Goal: Book appointment/travel/reservation

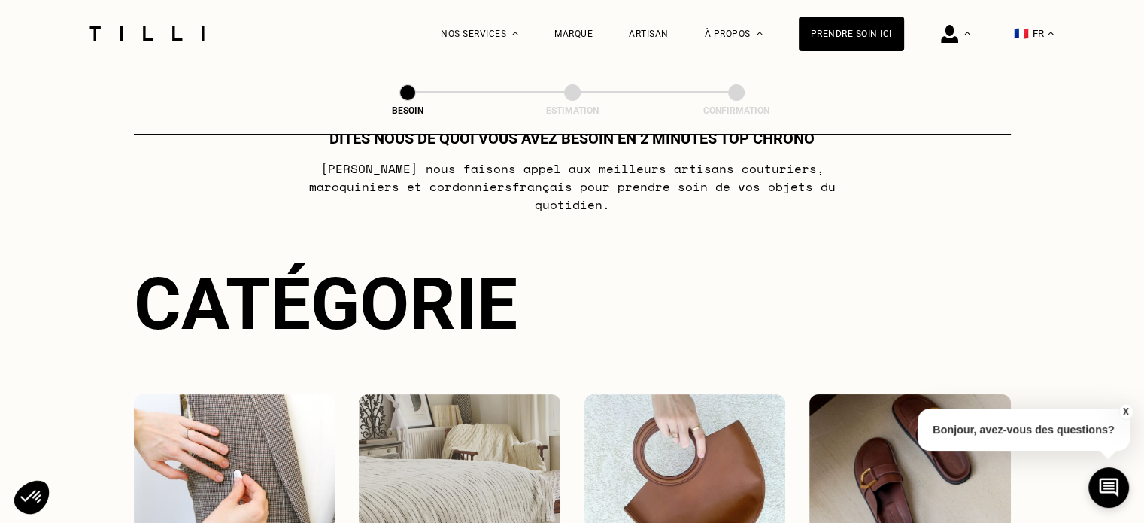
scroll to position [226, 0]
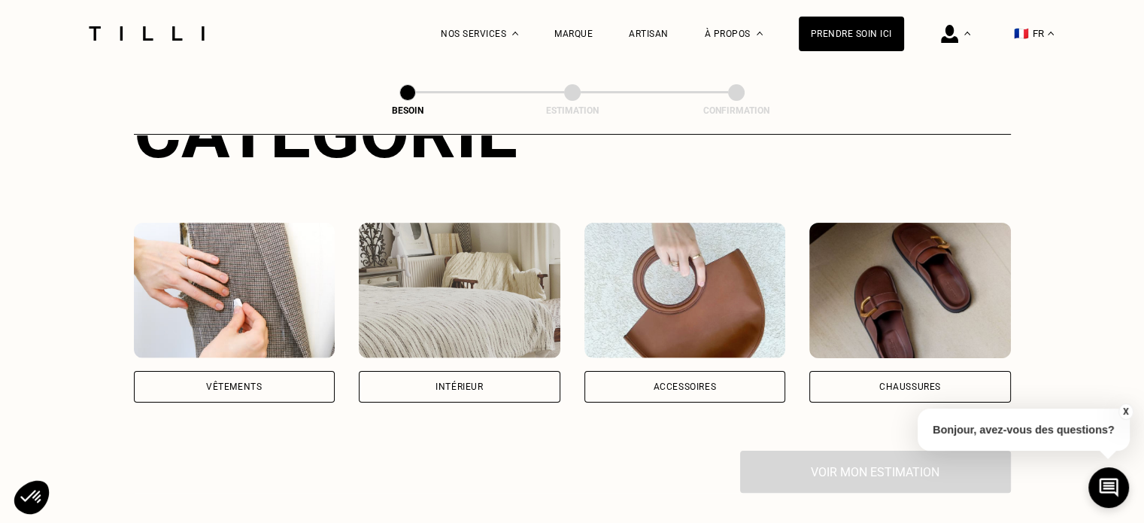
click at [443, 371] on div "Intérieur" at bounding box center [460, 387] width 202 height 32
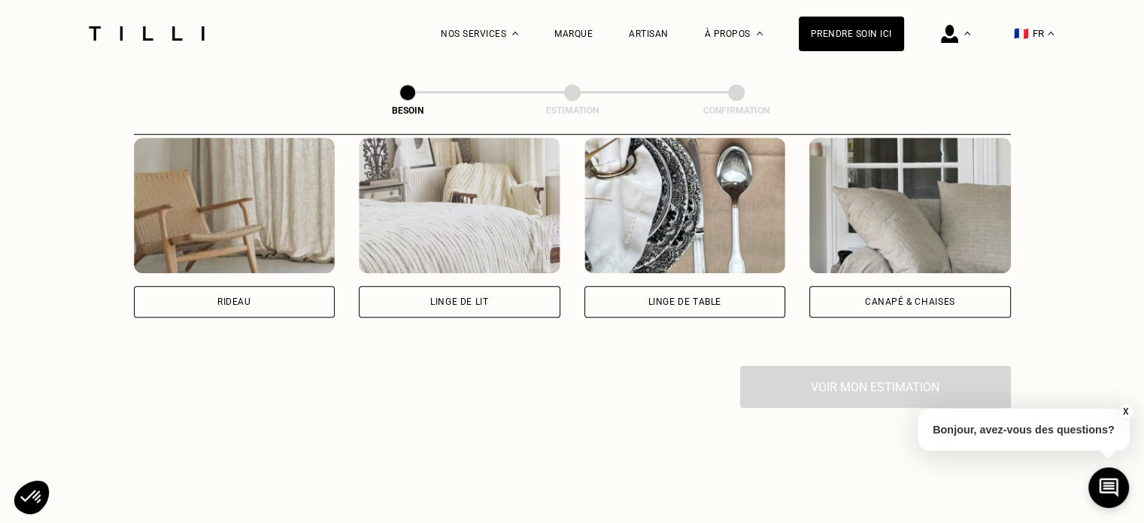
scroll to position [683, 0]
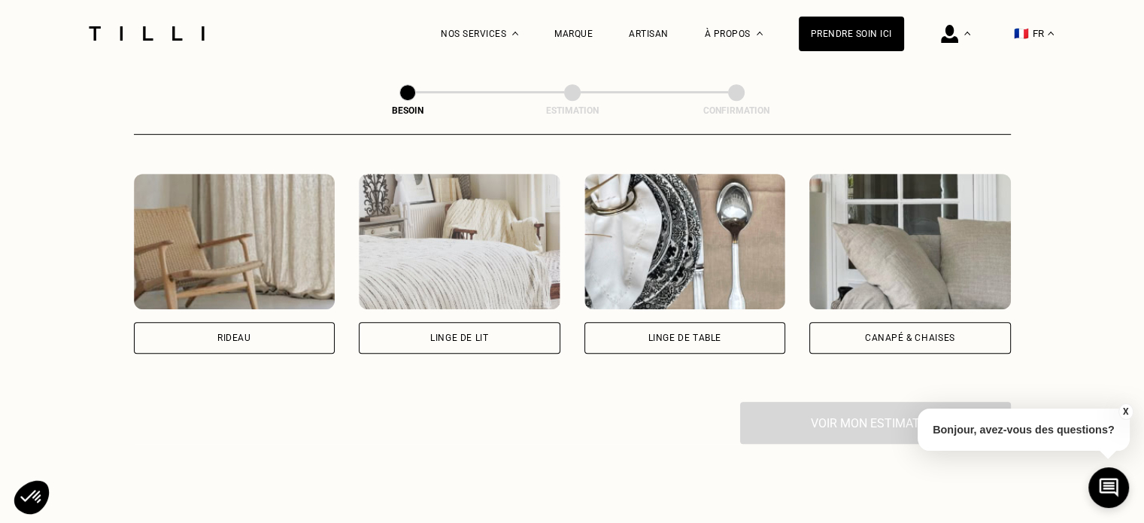
click at [217, 333] on div "Rideau" at bounding box center [234, 337] width 34 height 9
select select "FR"
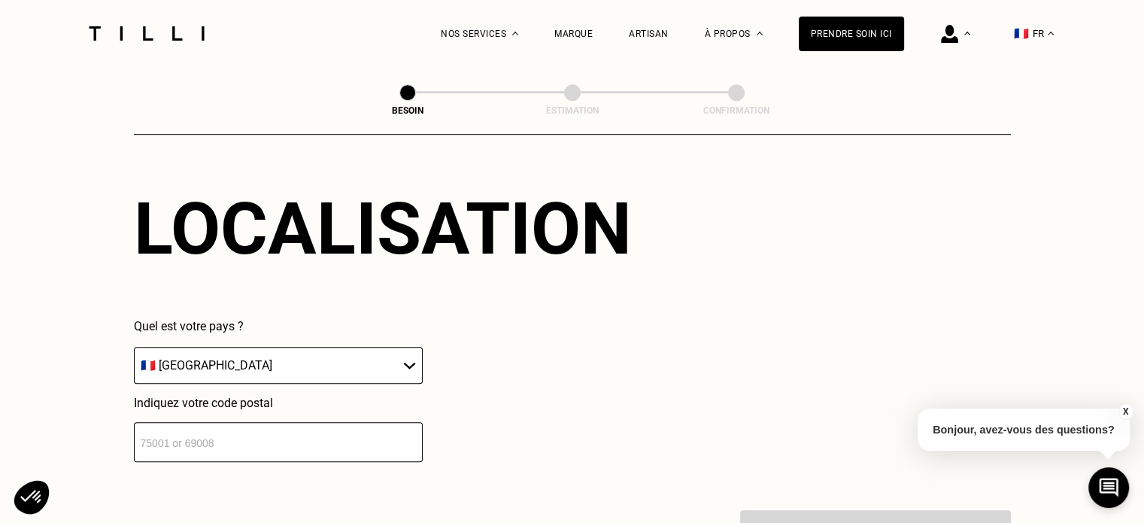
scroll to position [957, 0]
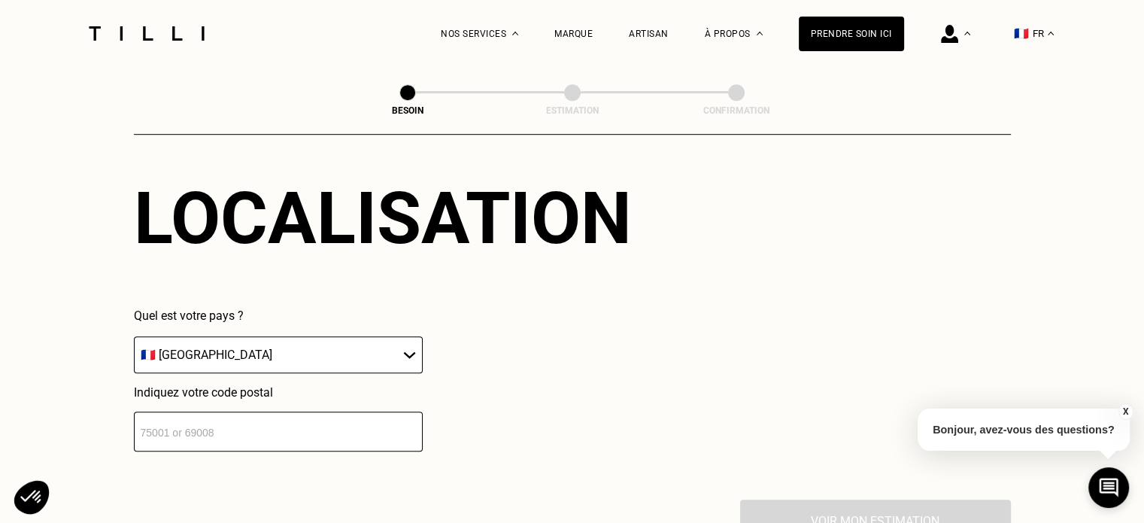
click at [188, 426] on input "number" at bounding box center [278, 432] width 289 height 40
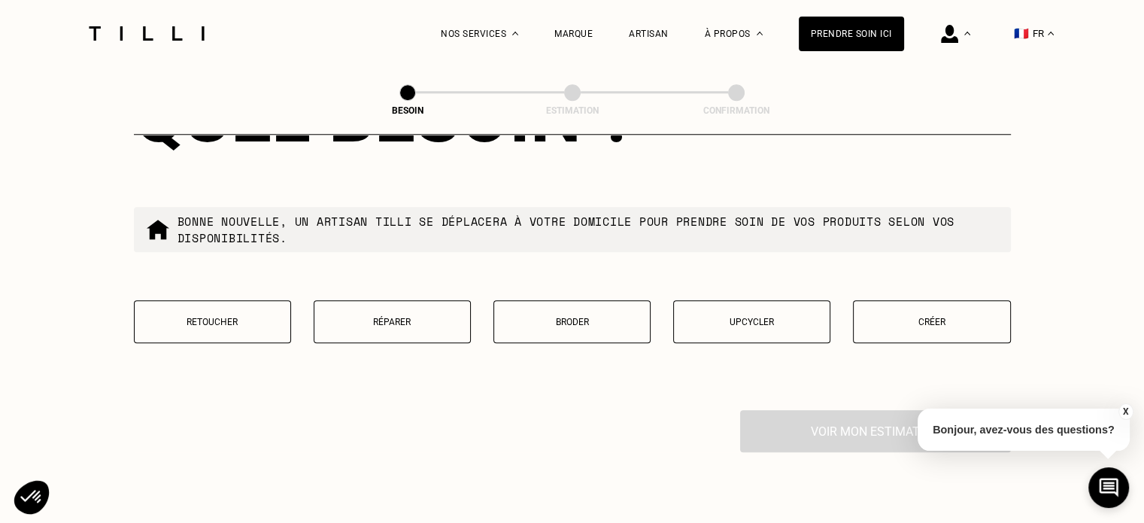
scroll to position [1501, 0]
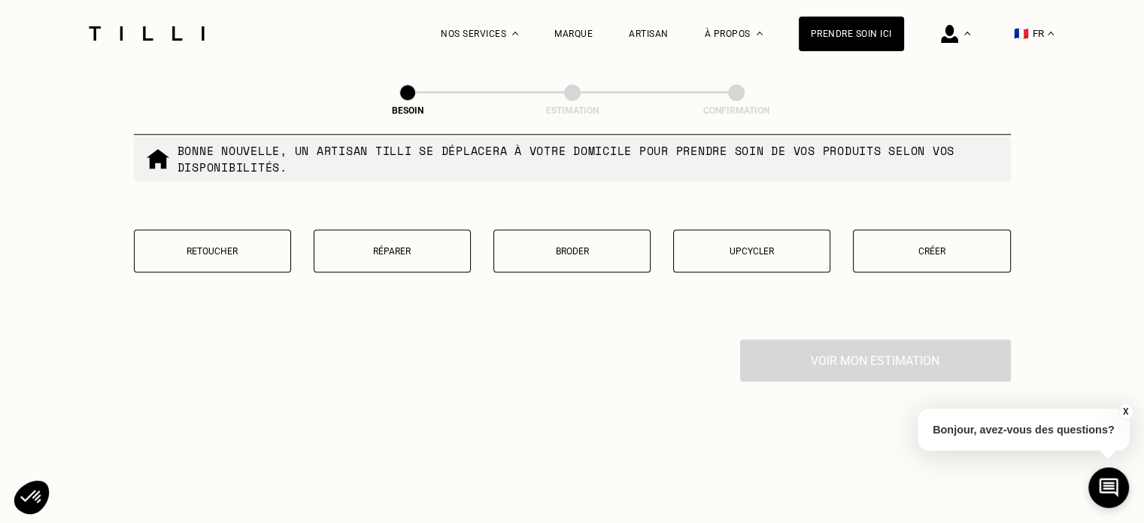
type input "92320"
click at [208, 246] on p "Retoucher" at bounding box center [212, 251] width 141 height 11
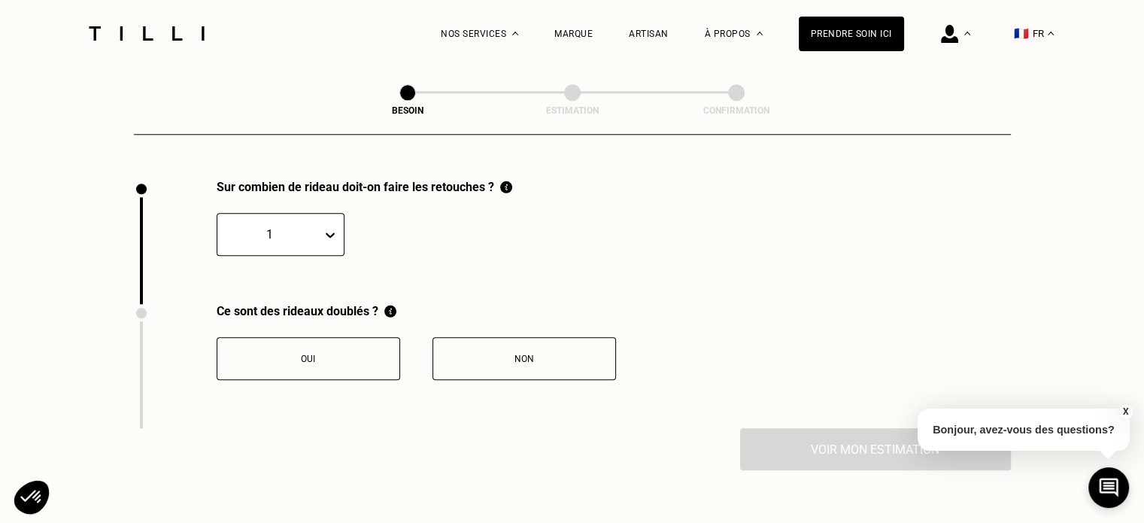
scroll to position [1661, 0]
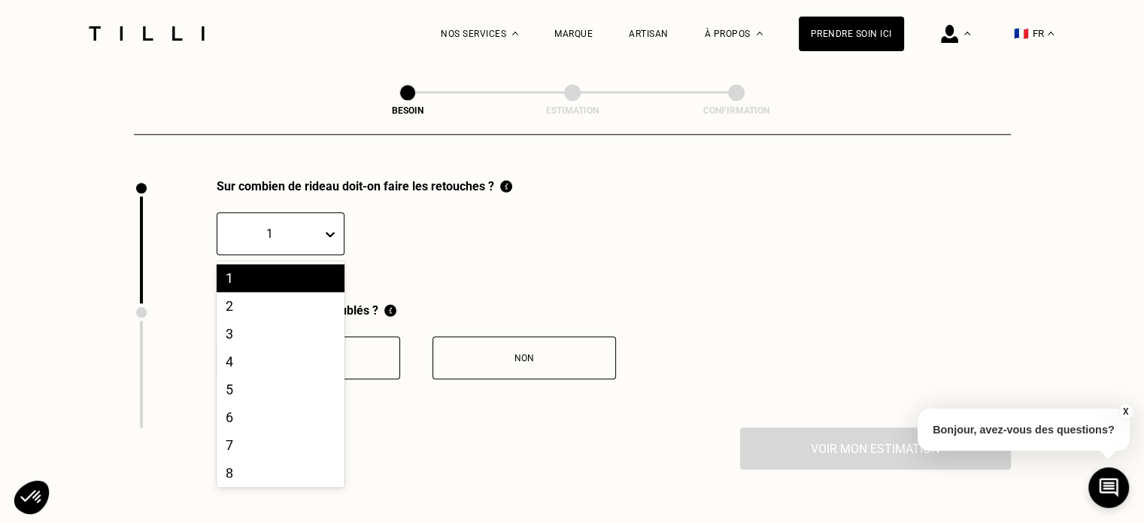
click at [330, 232] on icon at bounding box center [330, 234] width 9 height 5
click at [230, 292] on div "2" at bounding box center [281, 306] width 128 height 28
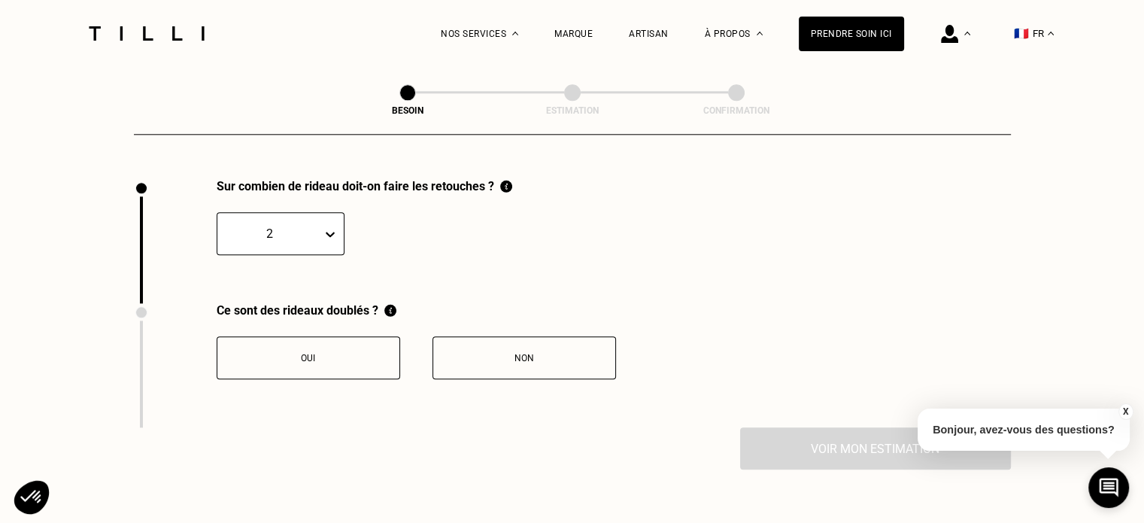
click at [551, 353] on div "Non" at bounding box center [524, 358] width 167 height 11
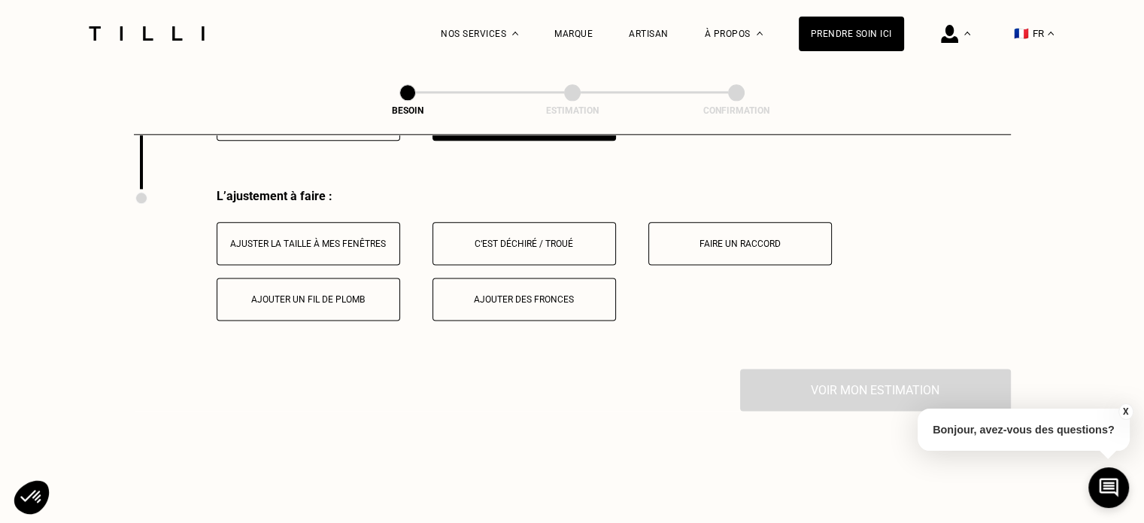
scroll to position [1910, 0]
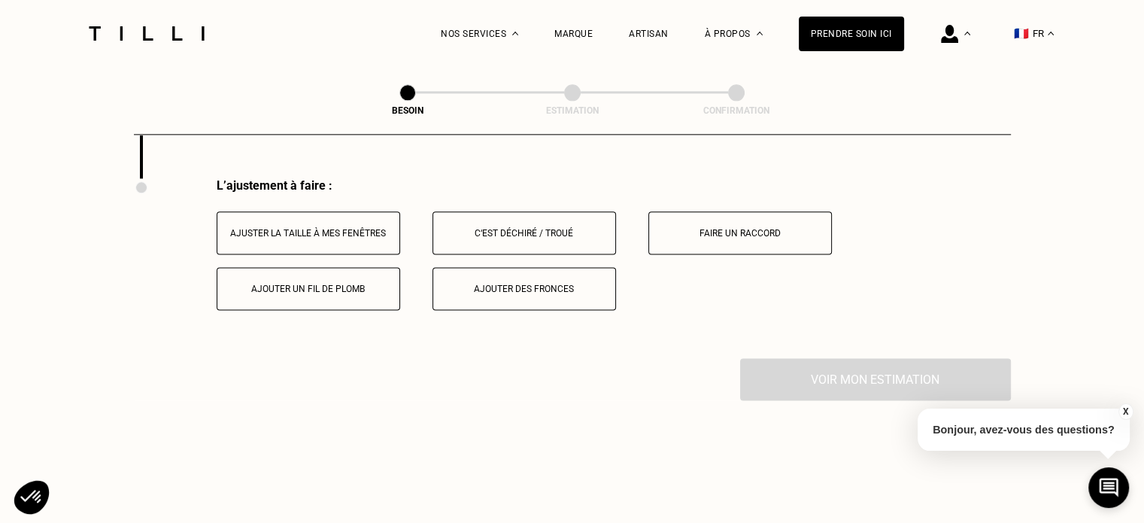
click at [299, 228] on div "Ajuster la taille à mes fenêtres" at bounding box center [308, 233] width 167 height 11
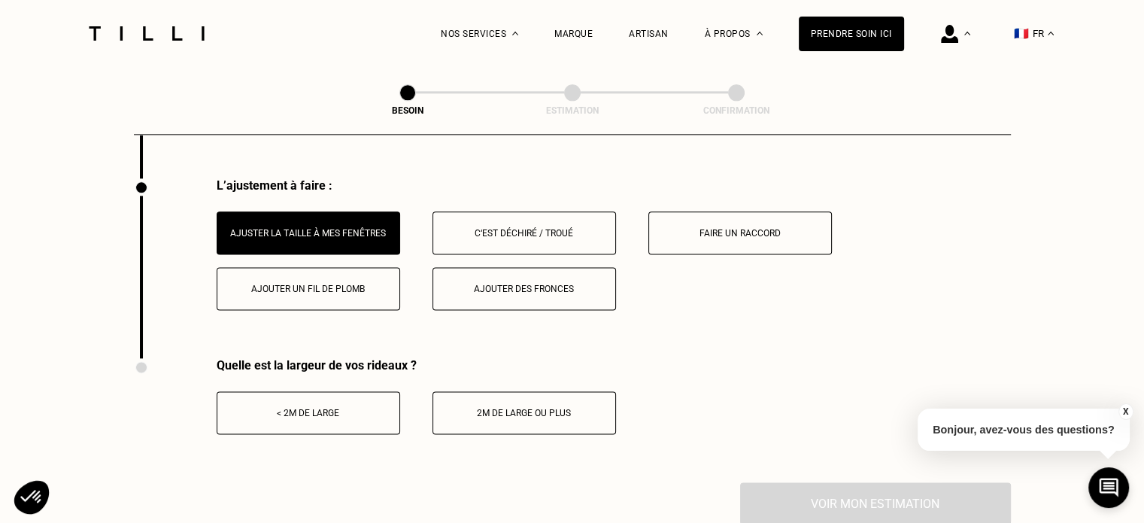
click at [304, 408] on div "< 2m de large" at bounding box center [308, 413] width 167 height 11
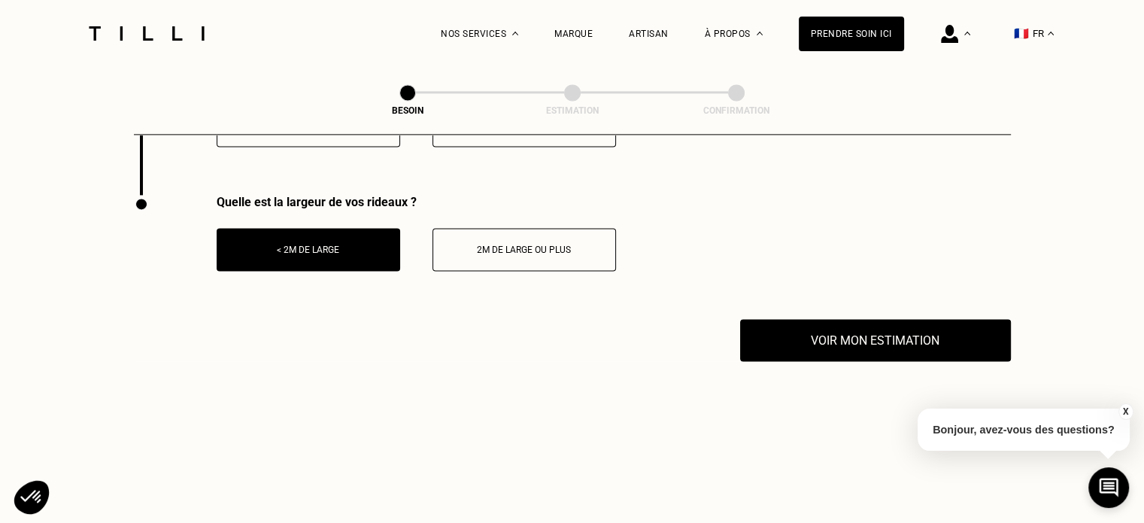
scroll to position [2136, 0]
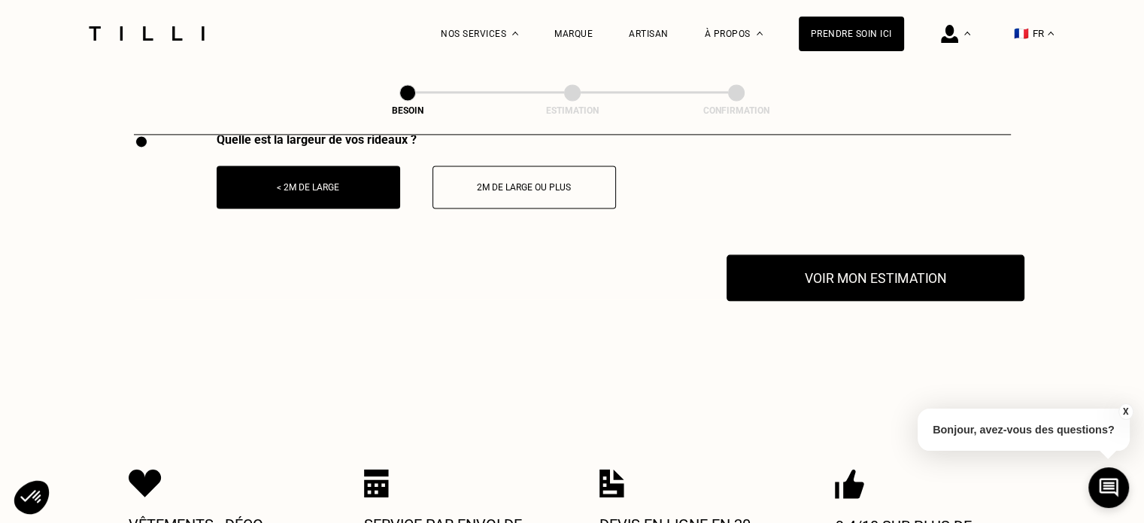
click at [885, 267] on button "Voir mon estimation" at bounding box center [876, 277] width 298 height 47
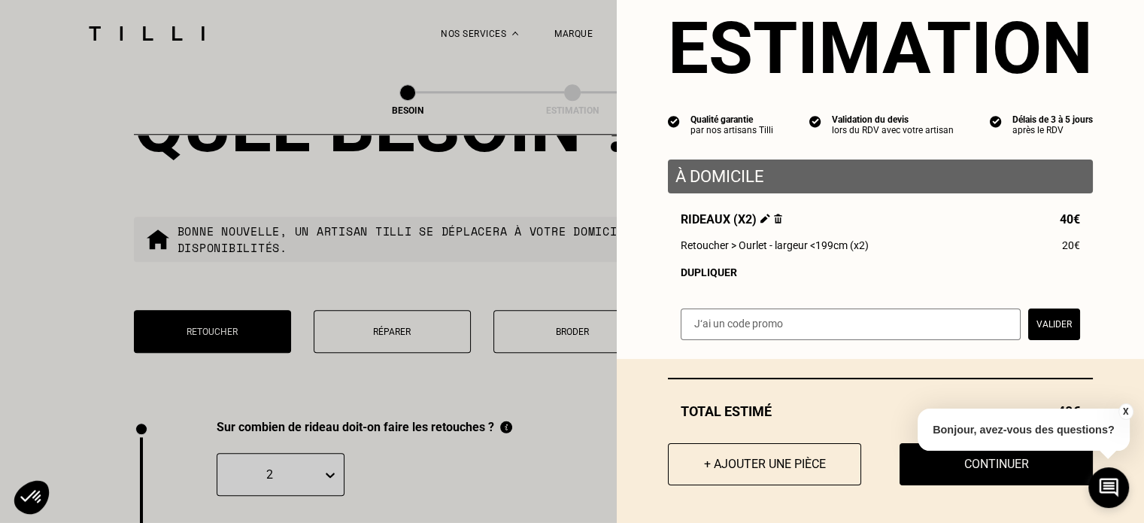
scroll to position [1609, 0]
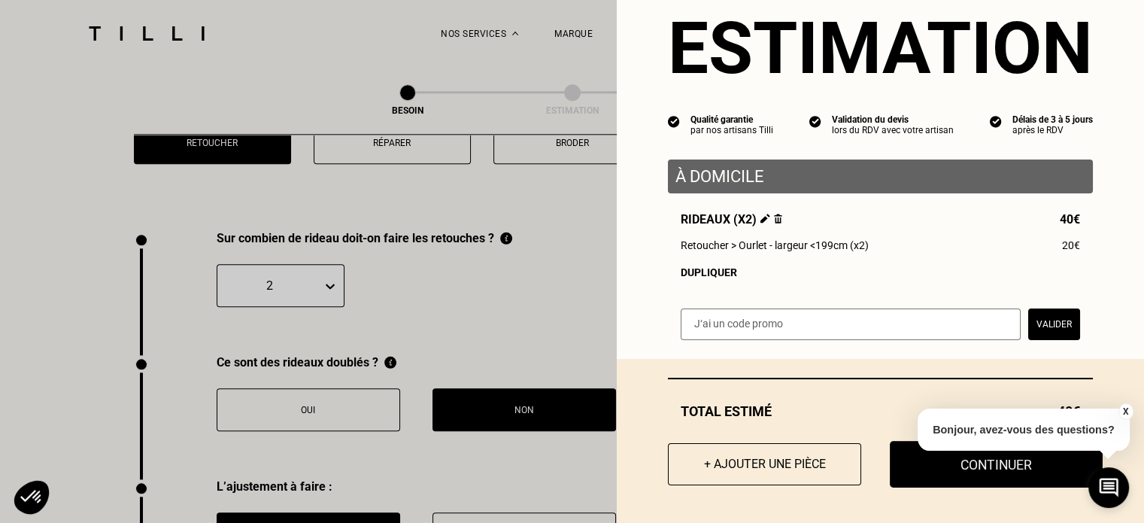
click at [983, 473] on button "Continuer" at bounding box center [996, 464] width 213 height 47
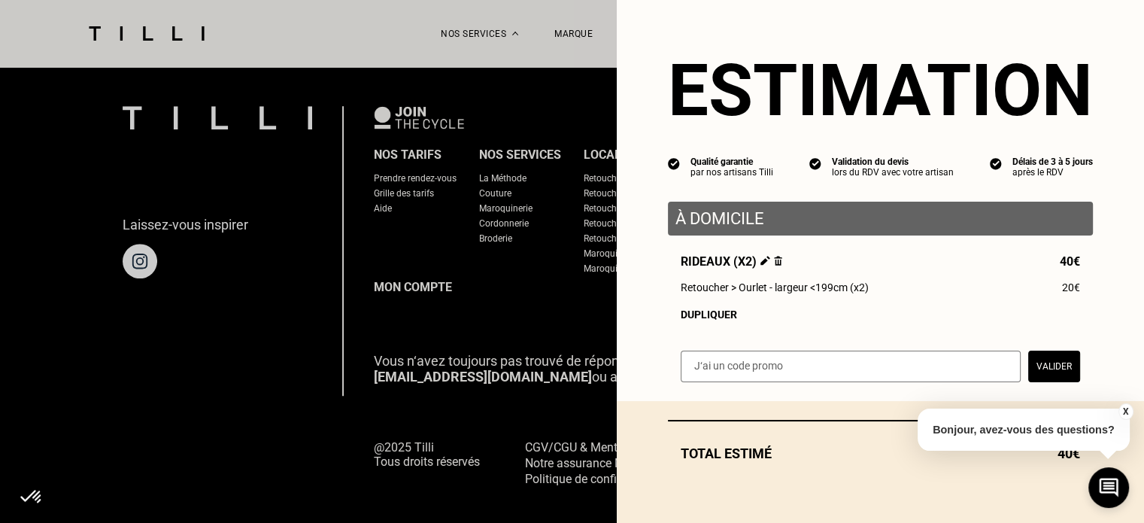
scroll to position [5, 0]
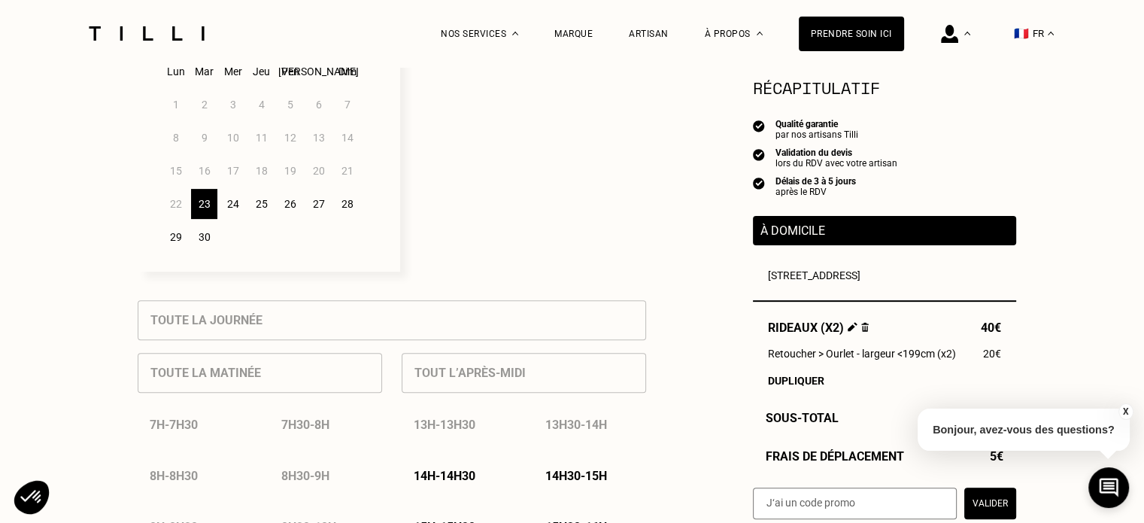
scroll to position [451, 0]
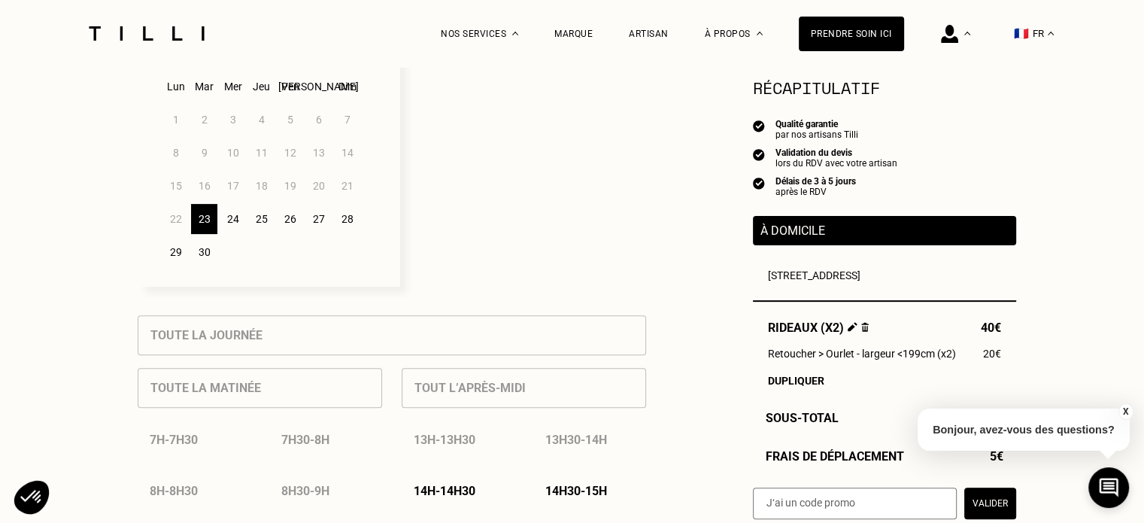
click at [207, 226] on div "23" at bounding box center [204, 219] width 26 height 30
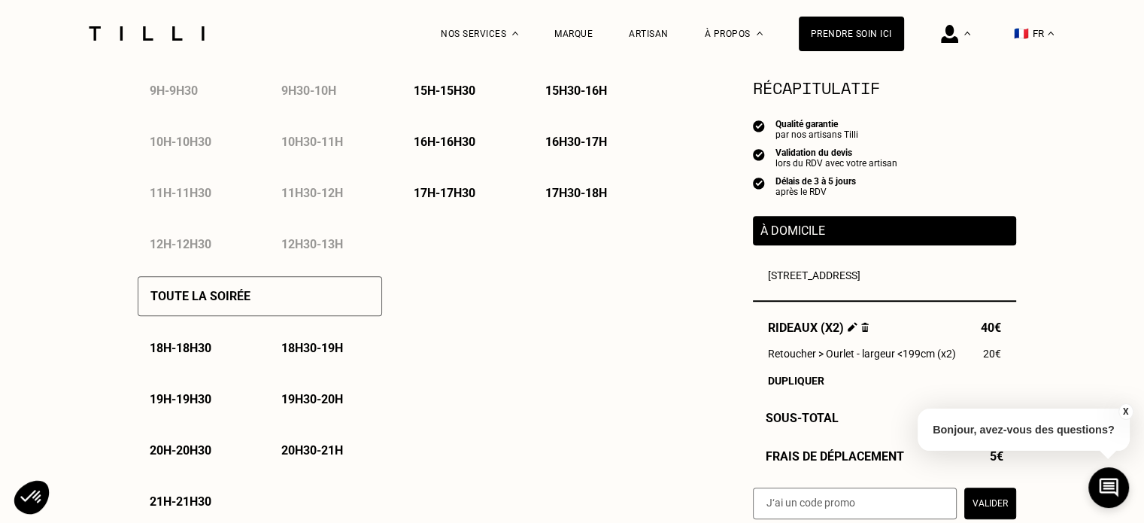
scroll to position [677, 0]
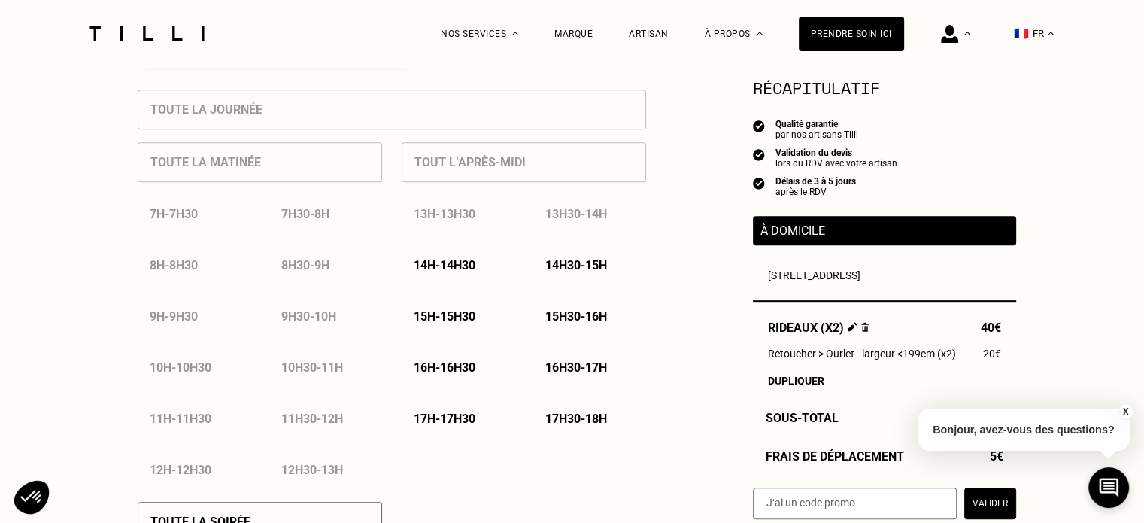
click at [451, 272] on p "14h - 14h30" at bounding box center [445, 265] width 62 height 14
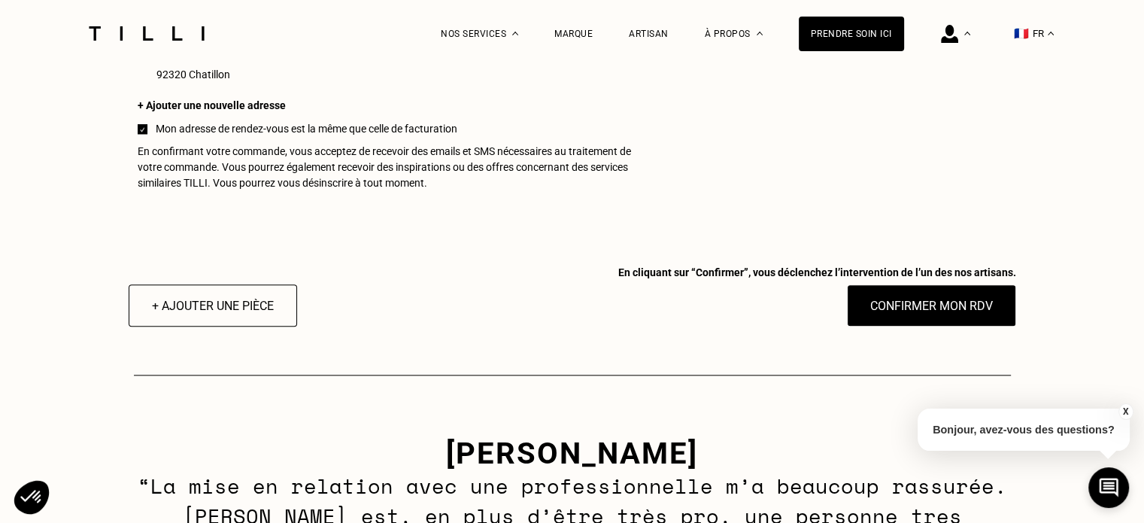
scroll to position [1580, 0]
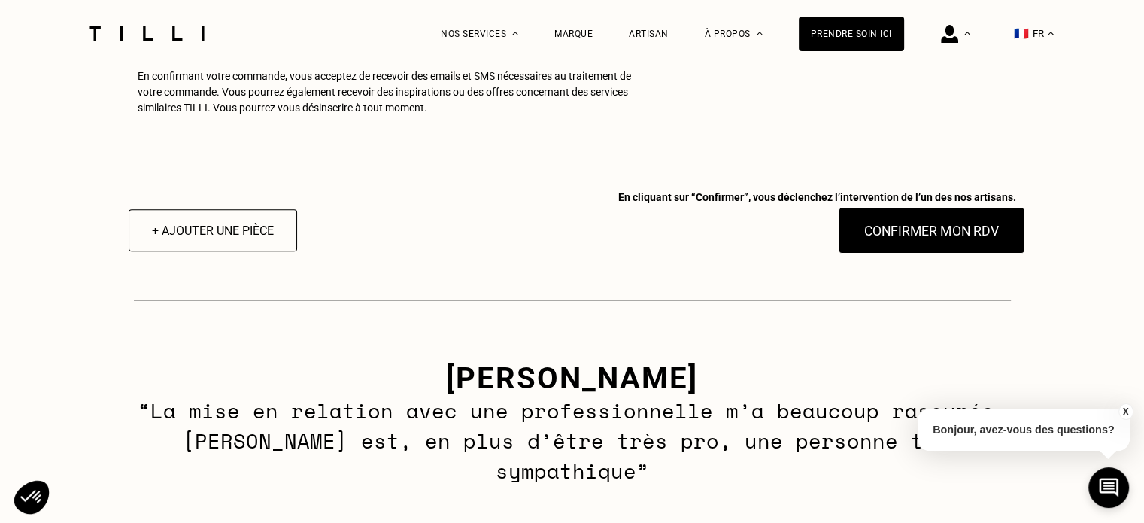
click at [909, 235] on button "Confirmer mon RDV" at bounding box center [931, 230] width 187 height 47
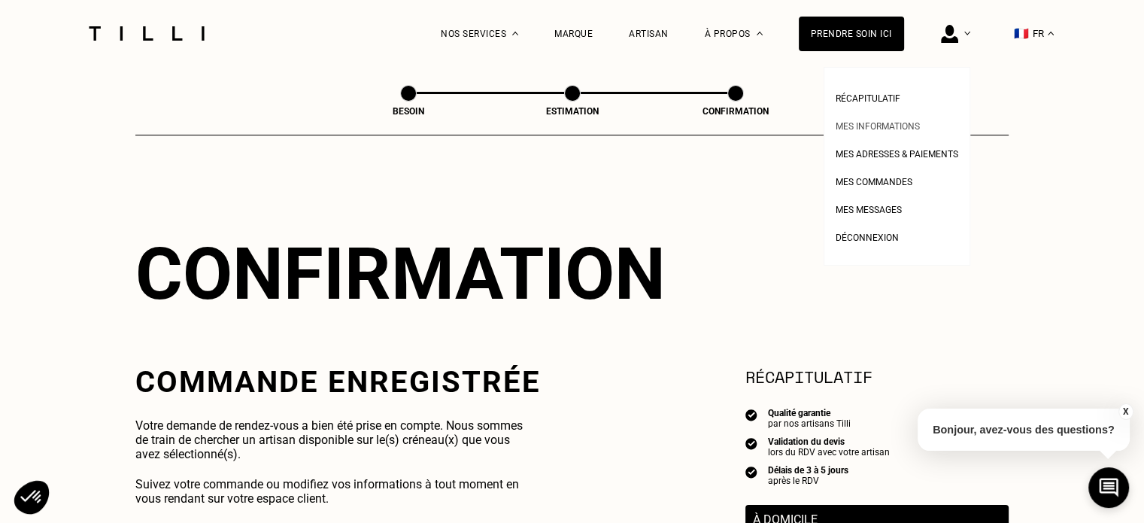
click at [901, 121] on span "Mes informations" at bounding box center [878, 126] width 84 height 11
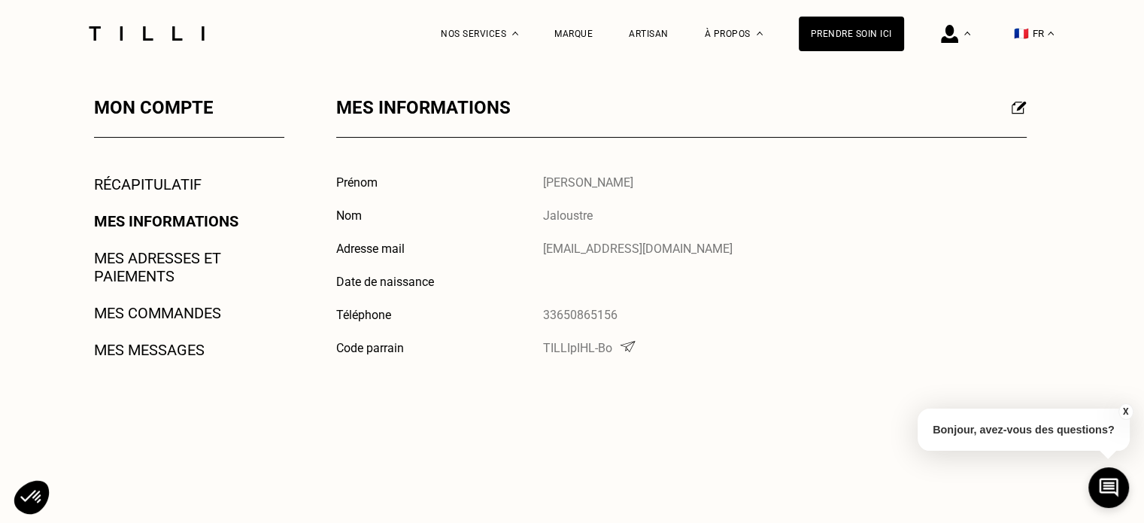
scroll to position [301, 0]
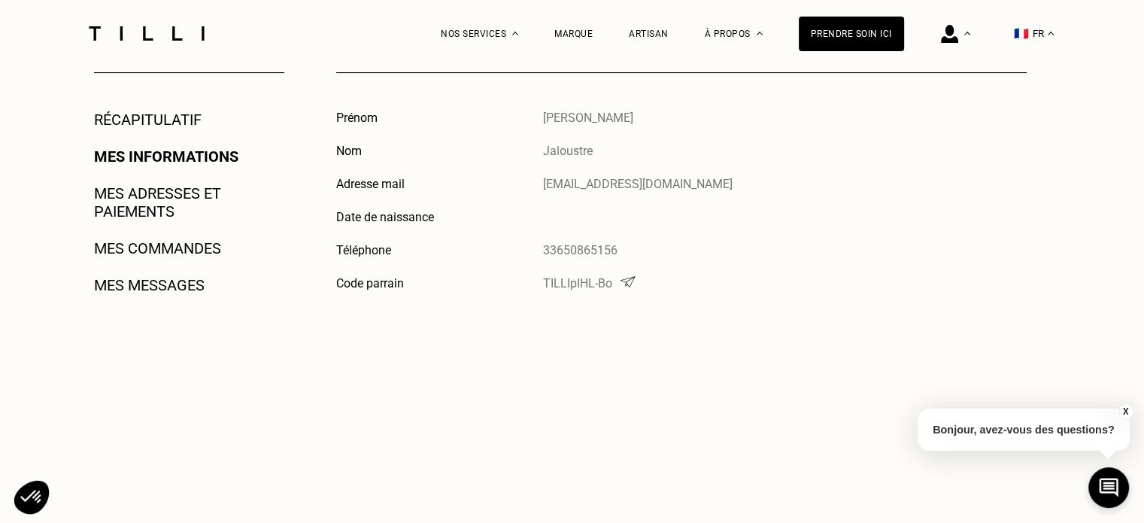
click at [147, 288] on link "Mes messages" at bounding box center [149, 285] width 111 height 18
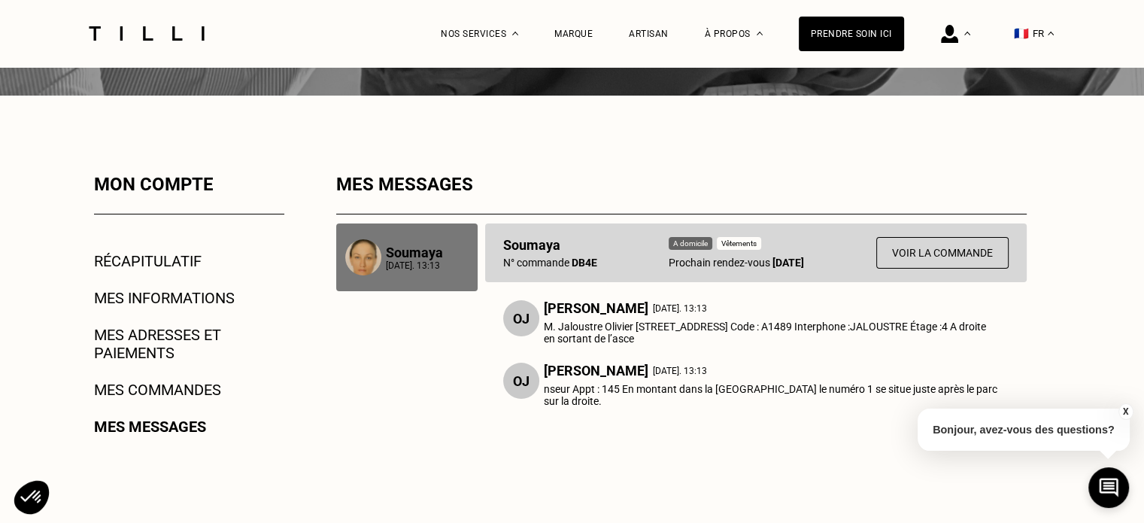
scroll to position [226, 0]
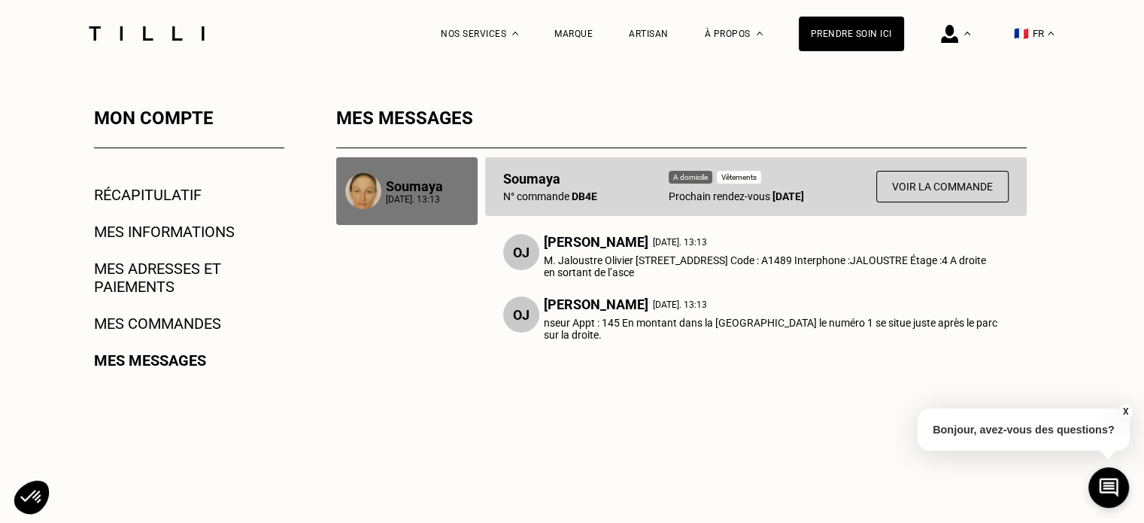
click at [165, 193] on link "Récapitulatif" at bounding box center [148, 195] width 108 height 18
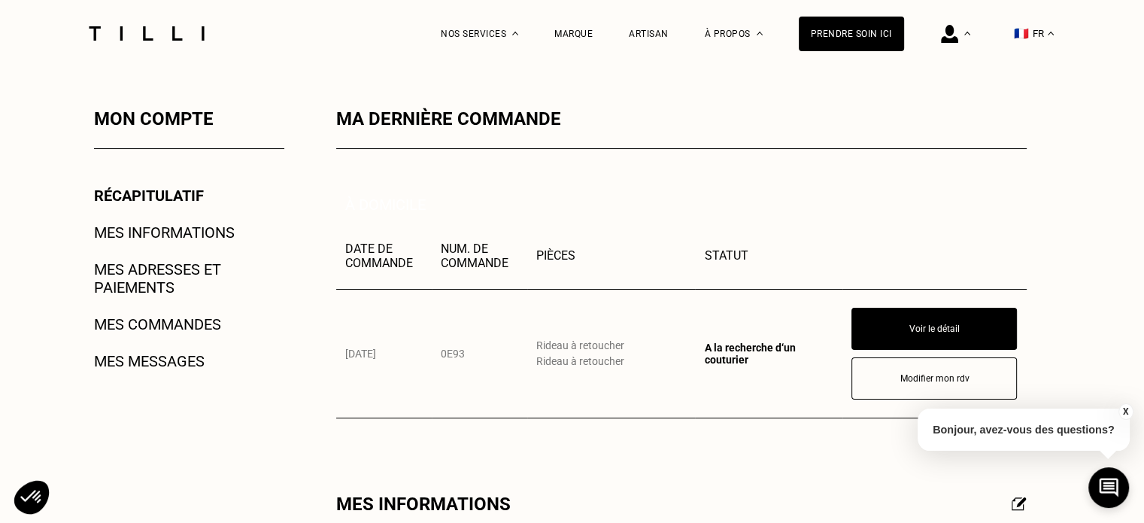
scroll to position [226, 0]
click at [141, 369] on link "Mes messages" at bounding box center [149, 360] width 111 height 18
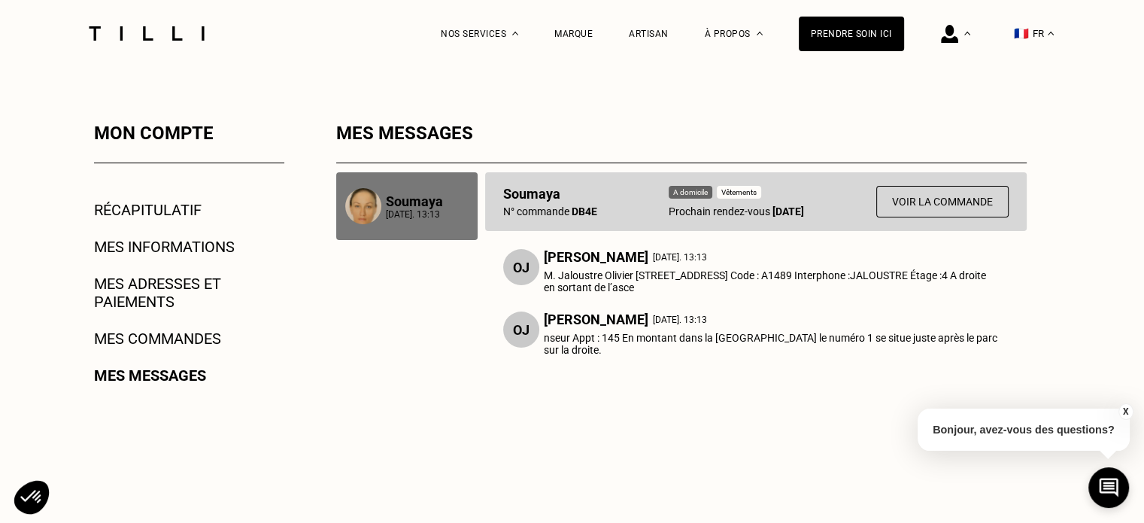
scroll to position [226, 0]
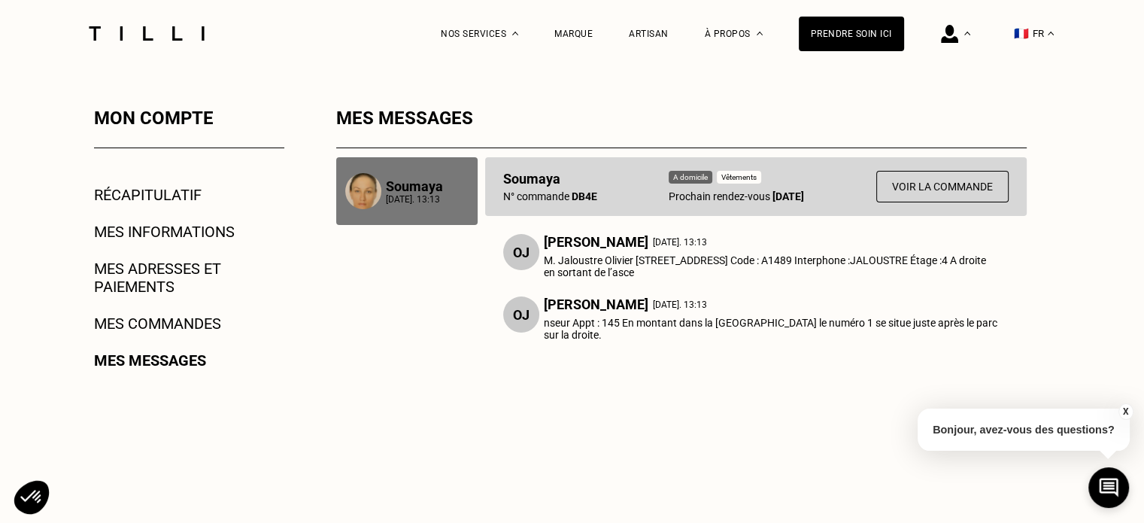
click at [142, 202] on link "Récapitulatif" at bounding box center [148, 195] width 108 height 18
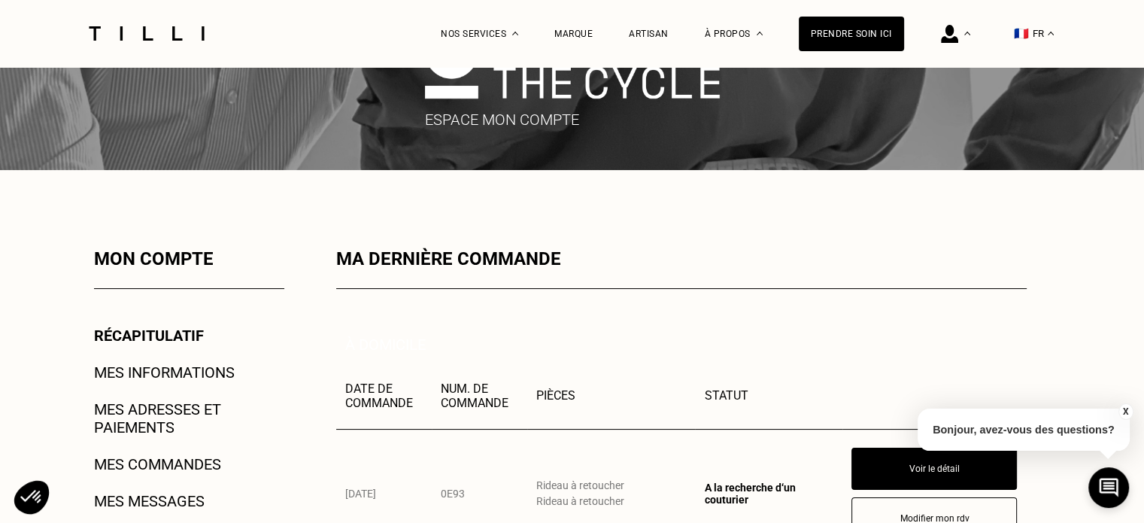
scroll to position [301, 0]
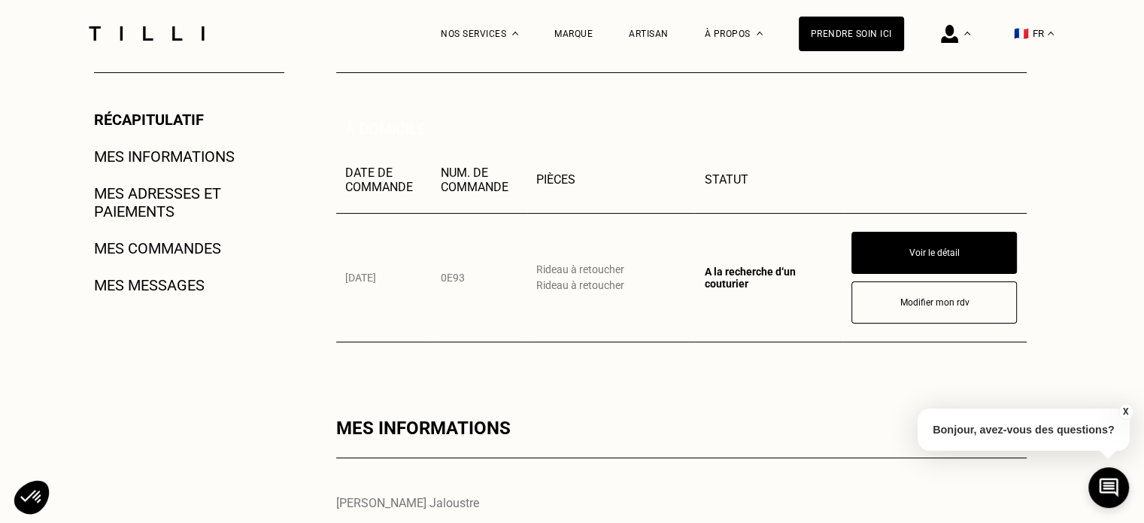
click at [949, 260] on button "Voir le détail" at bounding box center [935, 253] width 166 height 42
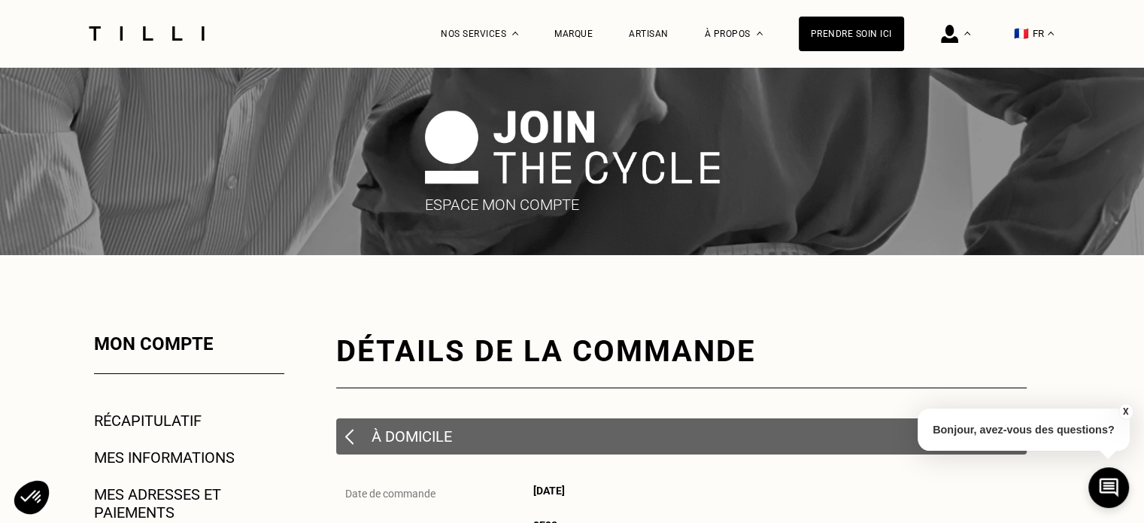
scroll to position [301, 0]
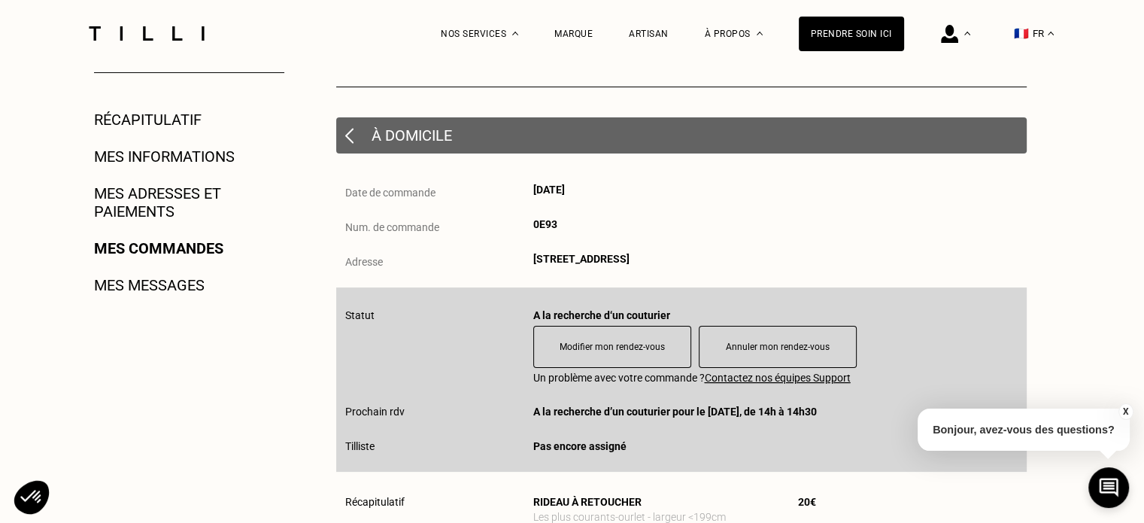
click at [156, 114] on link "Récapitulatif" at bounding box center [148, 120] width 108 height 18
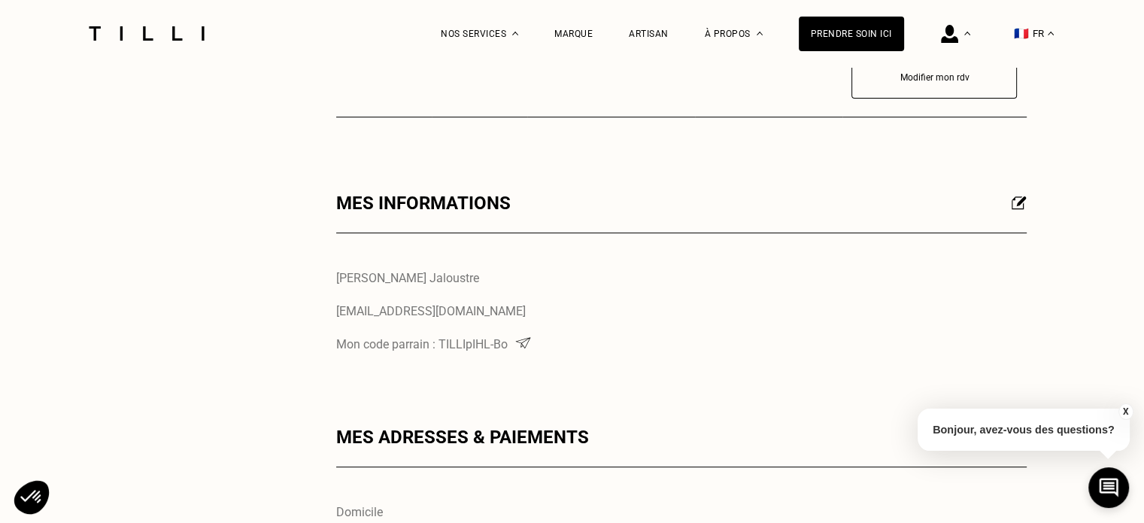
scroll to position [527, 0]
click at [524, 346] on img at bounding box center [523, 341] width 19 height 11
drag, startPoint x: 872, startPoint y: 225, endPoint x: 881, endPoint y: 225, distance: 9.0
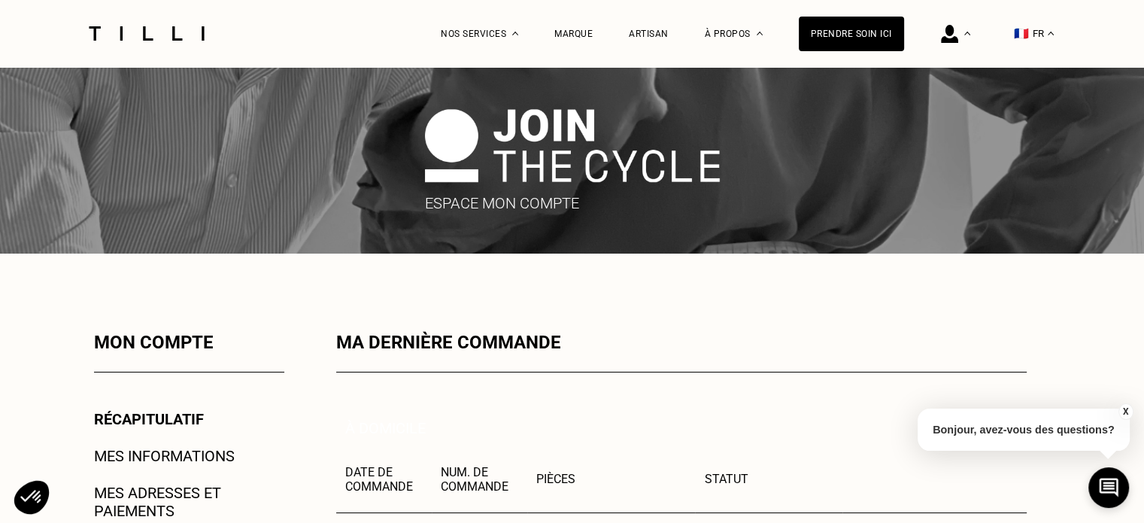
scroll to position [0, 0]
